Goal: Transaction & Acquisition: Download file/media

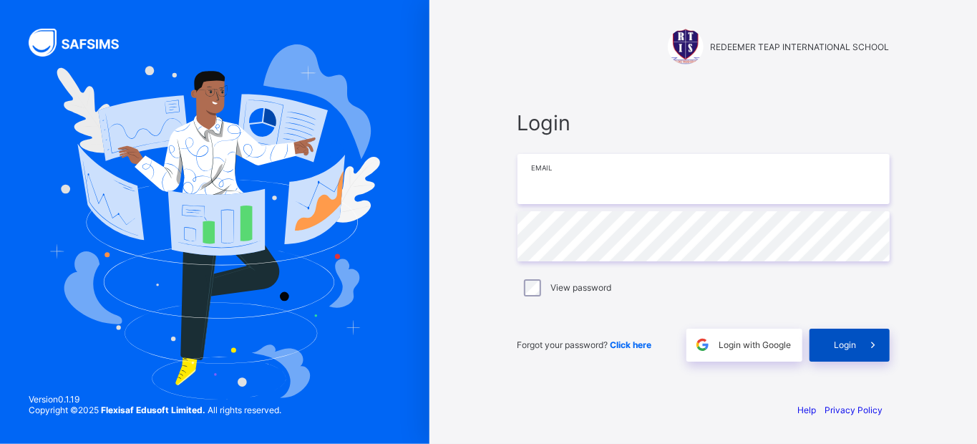
type input "**********"
click at [841, 343] on span "Login" at bounding box center [845, 344] width 22 height 11
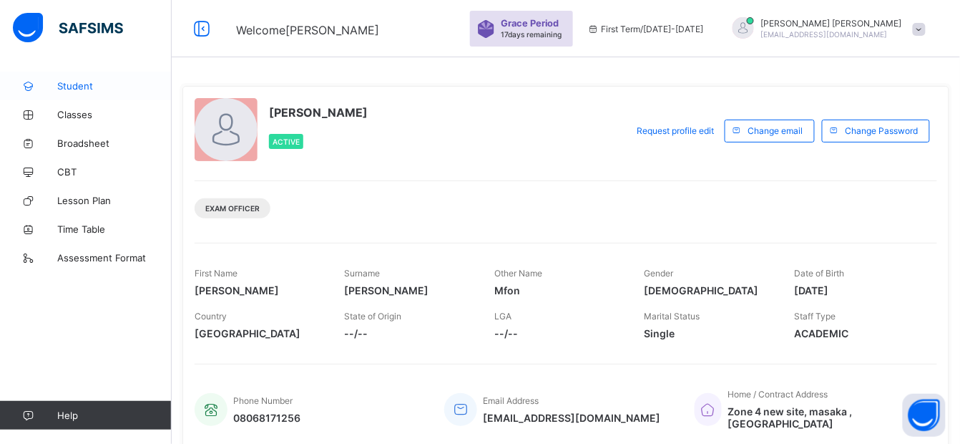
click at [84, 89] on span "Student" at bounding box center [114, 85] width 114 height 11
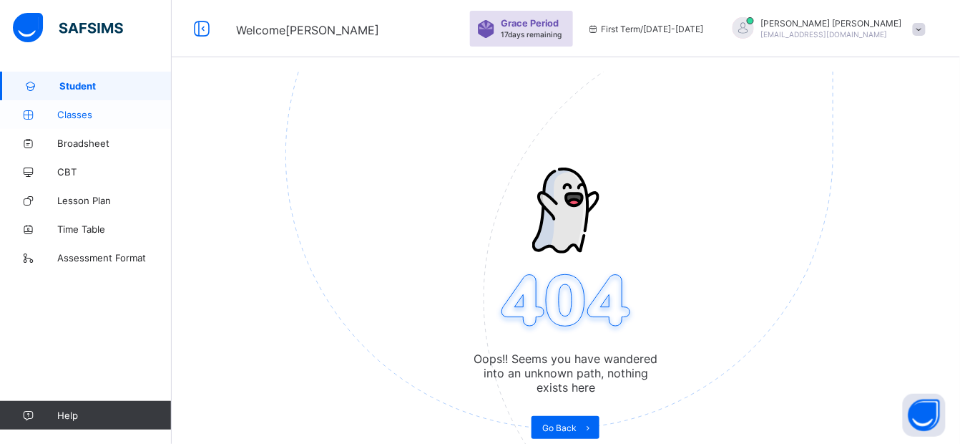
click at [92, 113] on span "Classes" at bounding box center [114, 114] width 114 height 11
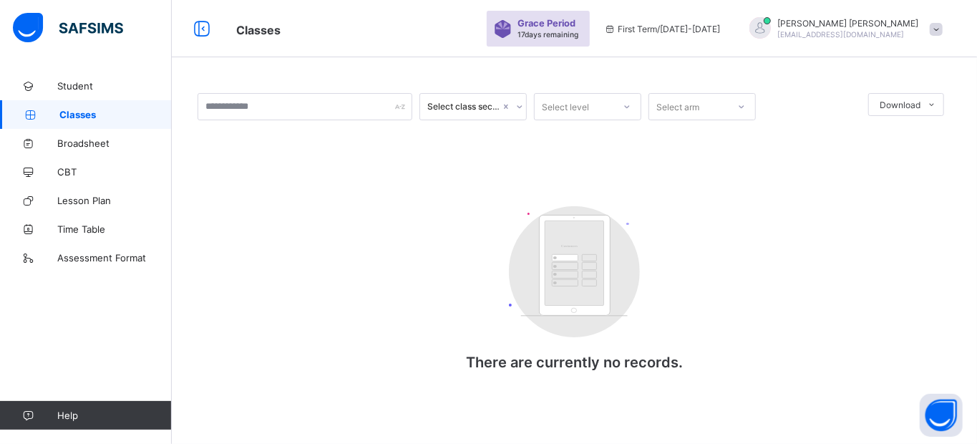
click at [937, 26] on span at bounding box center [935, 29] width 13 height 13
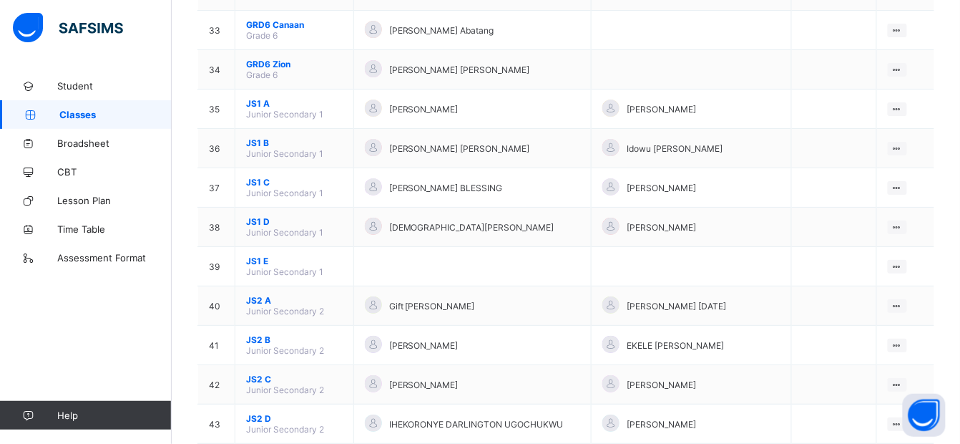
scroll to position [1409, 0]
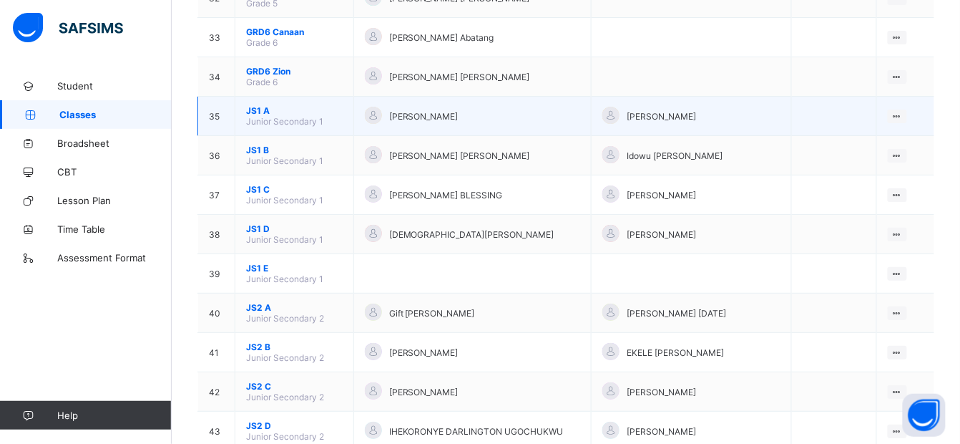
click at [273, 116] on span "Junior Secondary 1" at bounding box center [284, 121] width 77 height 11
click at [261, 105] on span "JS1 A" at bounding box center [294, 110] width 97 height 11
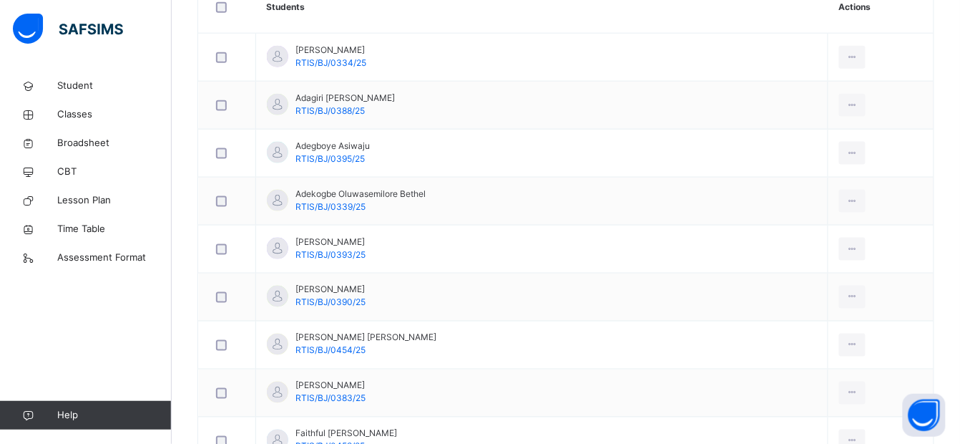
scroll to position [439, 0]
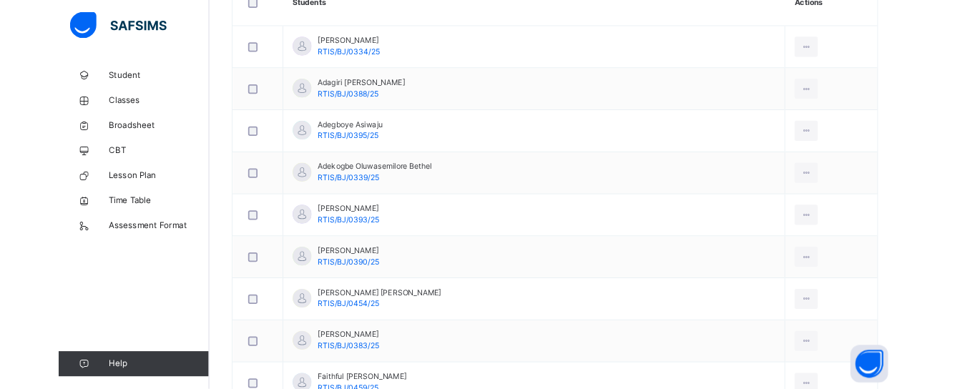
scroll to position [321, 0]
